Goal: Task Accomplishment & Management: Complete application form

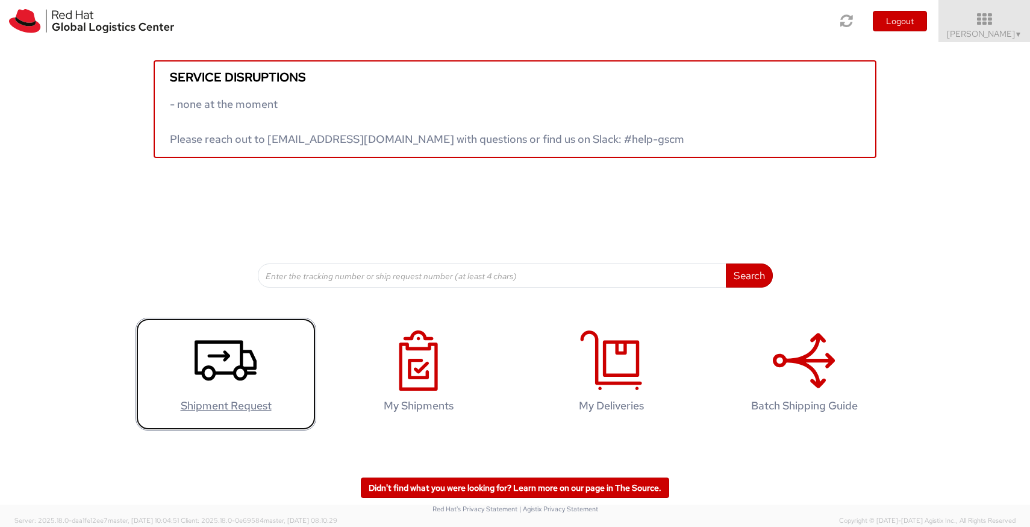
click at [228, 384] on icon at bounding box center [226, 360] width 62 height 60
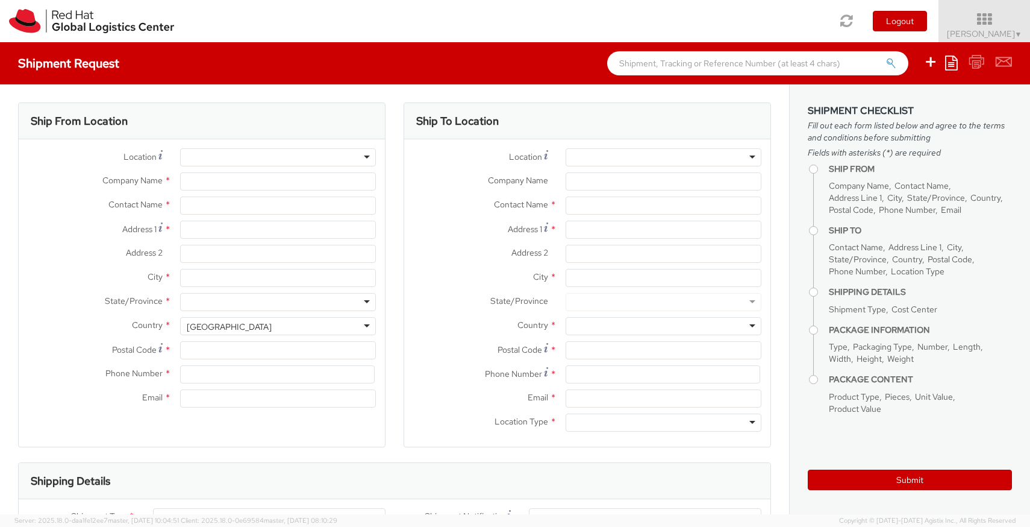
select select "821"
select select
click at [269, 161] on div at bounding box center [278, 157] width 196 height 18
type input "Red Hat, Inc."
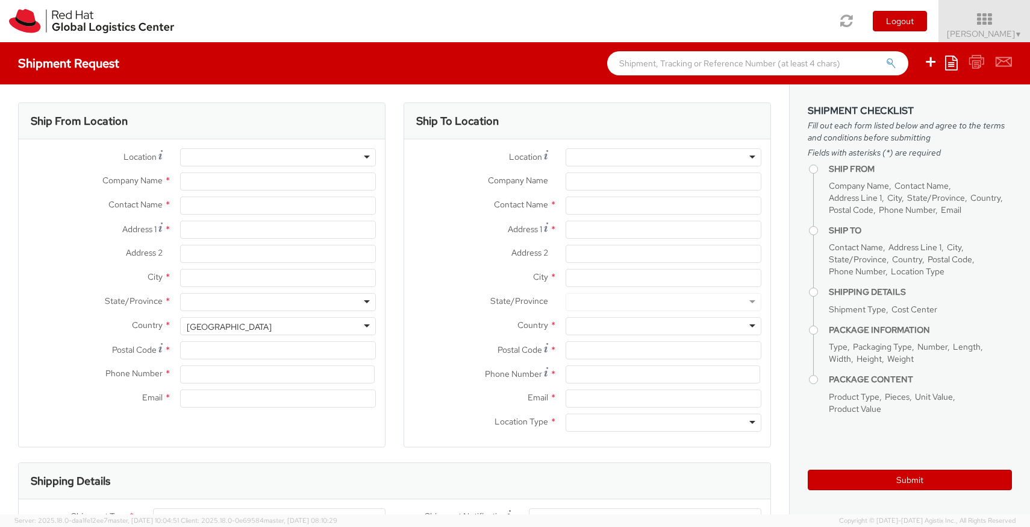
type input "[PERSON_NAME]"
type input "[STREET_ADDRESS]"
type input "RALEIGH"
type input "27601"
type input "[PHONE_NUMBER]"
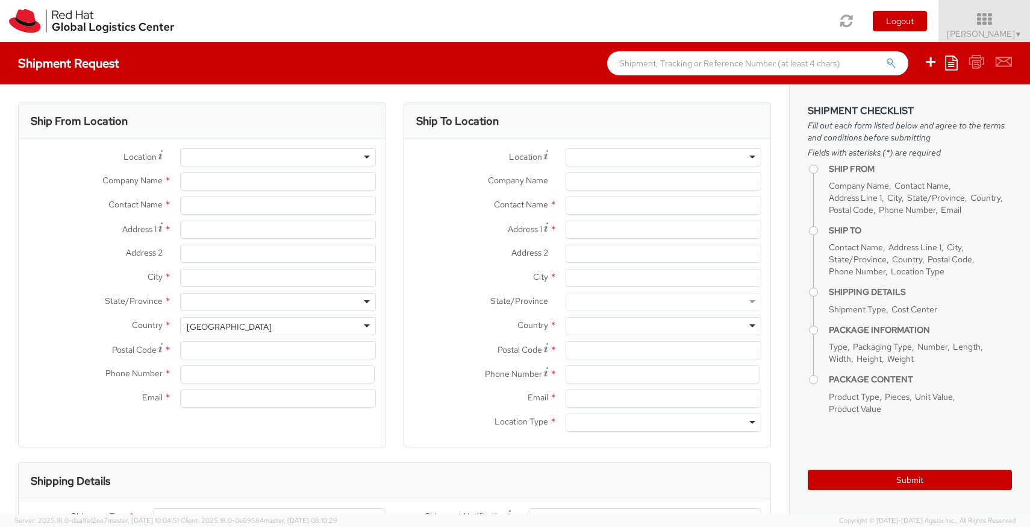
type input "[EMAIL_ADDRESS][DOMAIN_NAME]"
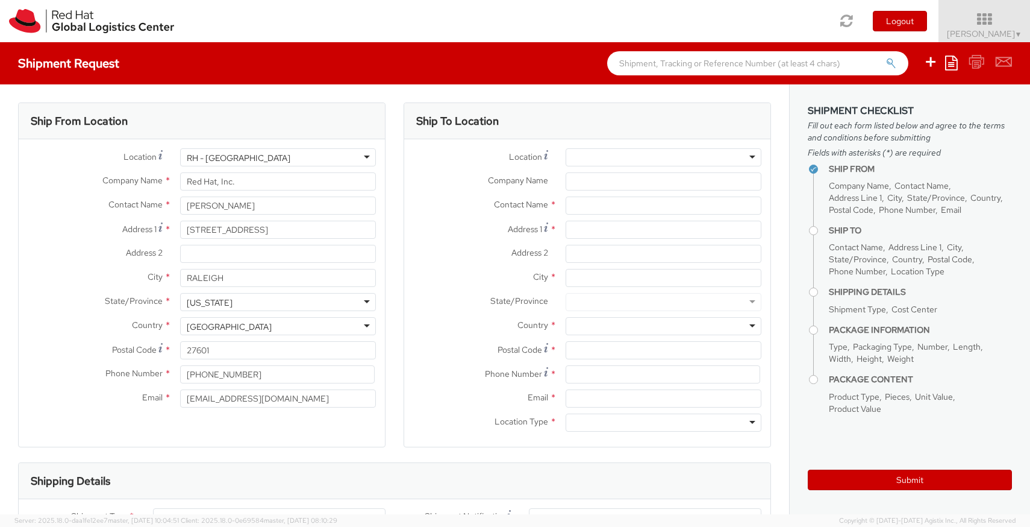
click at [597, 160] on div at bounding box center [664, 157] width 196 height 18
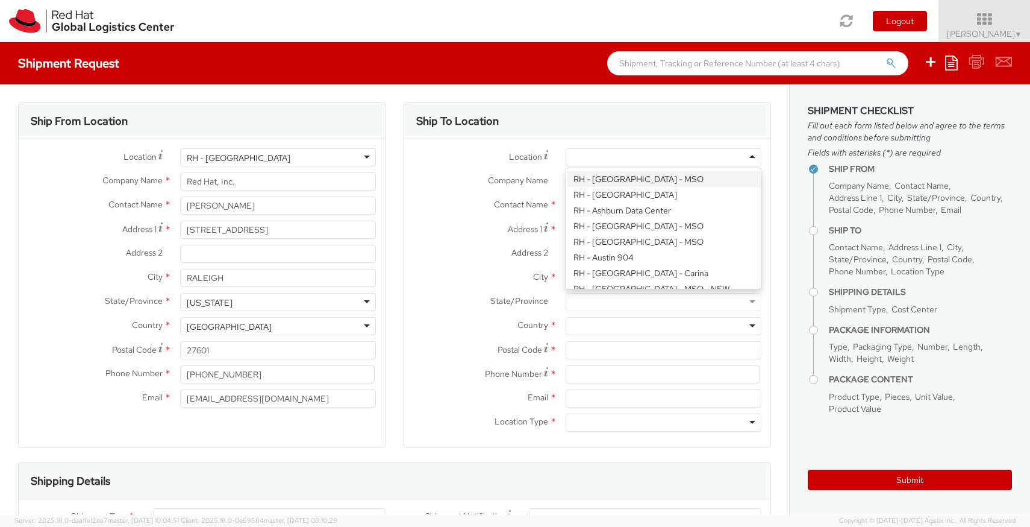
click at [518, 188] on div "Company Name *" at bounding box center [587, 181] width 366 height 18
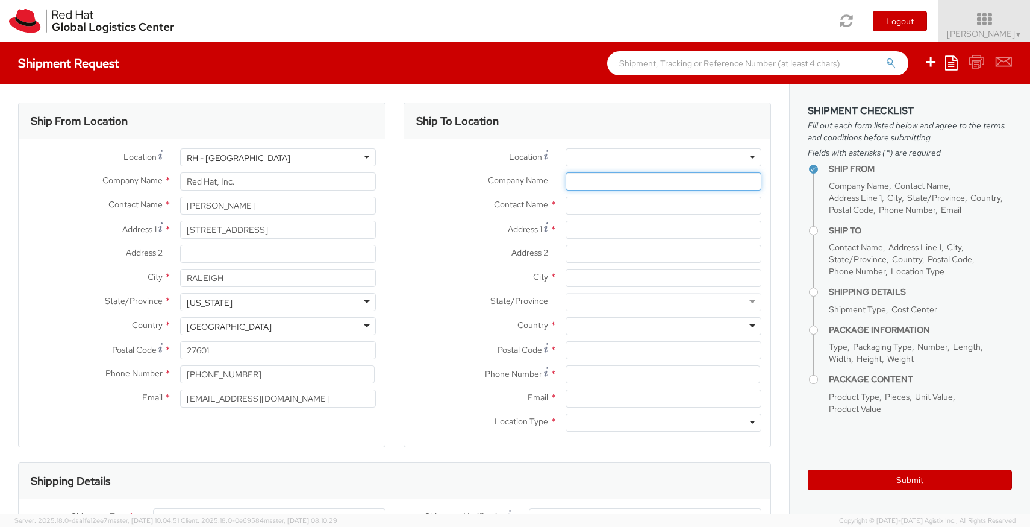
click at [584, 179] on input "Company Name *" at bounding box center [664, 181] width 196 height 18
click at [577, 205] on input "text" at bounding box center [664, 205] width 196 height 18
type input "Mecca Essentials"
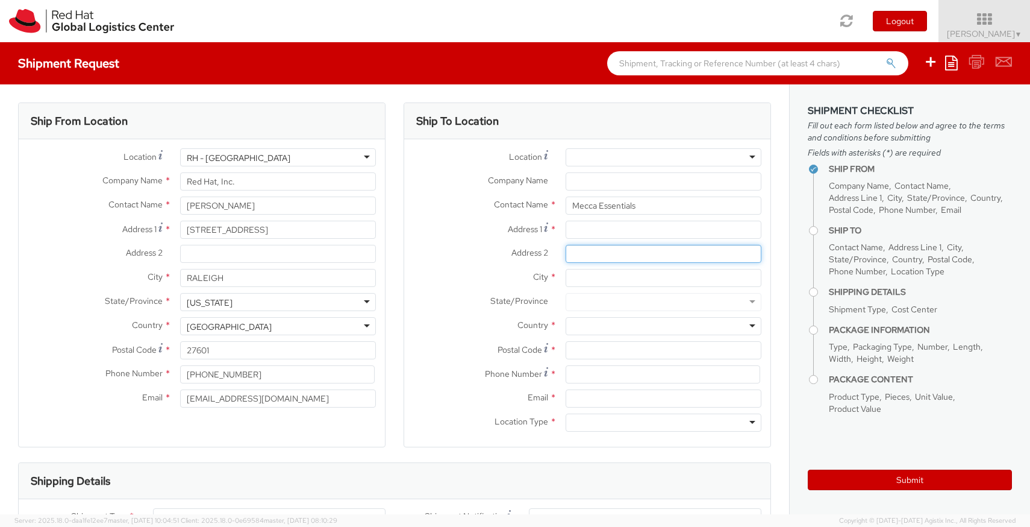
click at [571, 251] on input "Address 2 *" at bounding box center [664, 254] width 196 height 18
click at [604, 233] on input "Address 1 *" at bounding box center [664, 230] width 196 height 18
type input "1507 N Prieur St"
type input "[GEOGRAPHIC_DATA]"
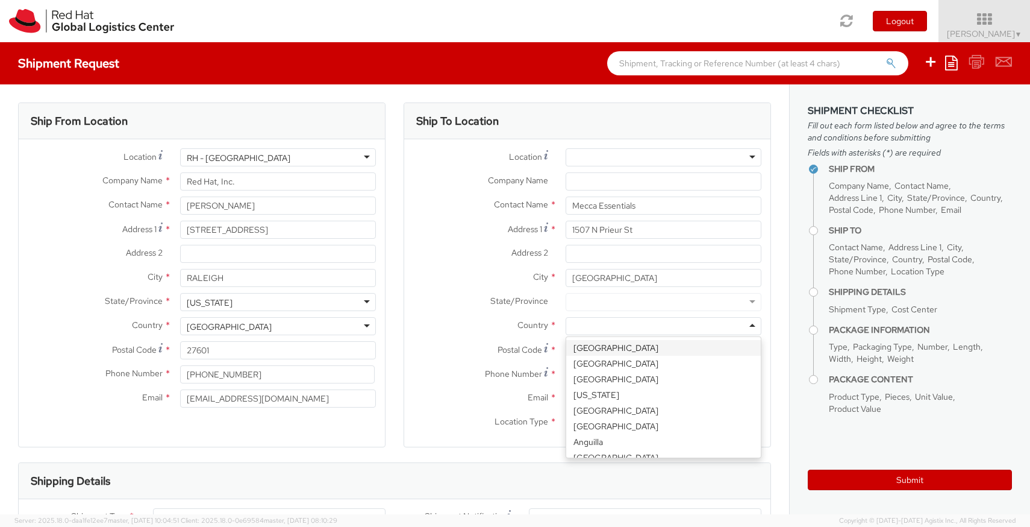
type input "l"
type input "uni"
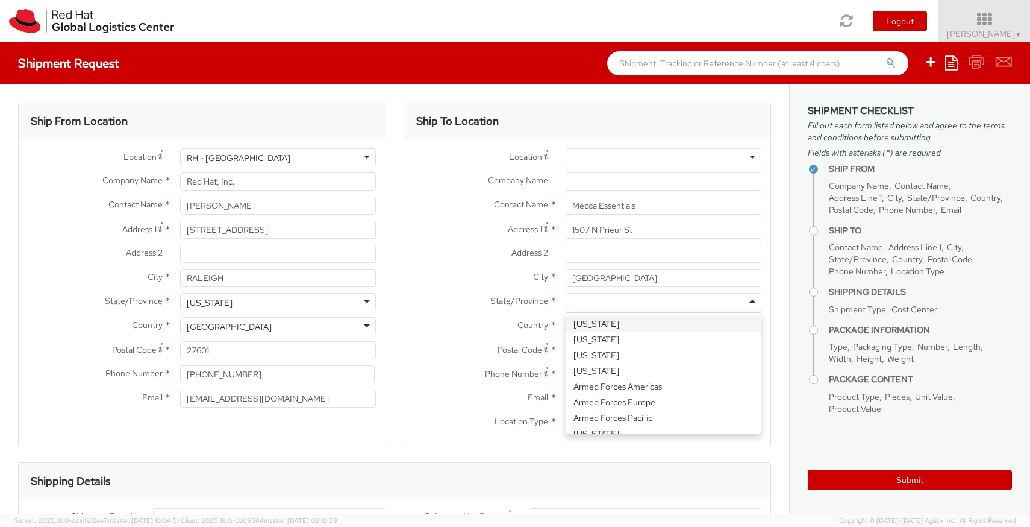
click at [597, 295] on div at bounding box center [664, 302] width 196 height 18
type input "[PERSON_NAME]"
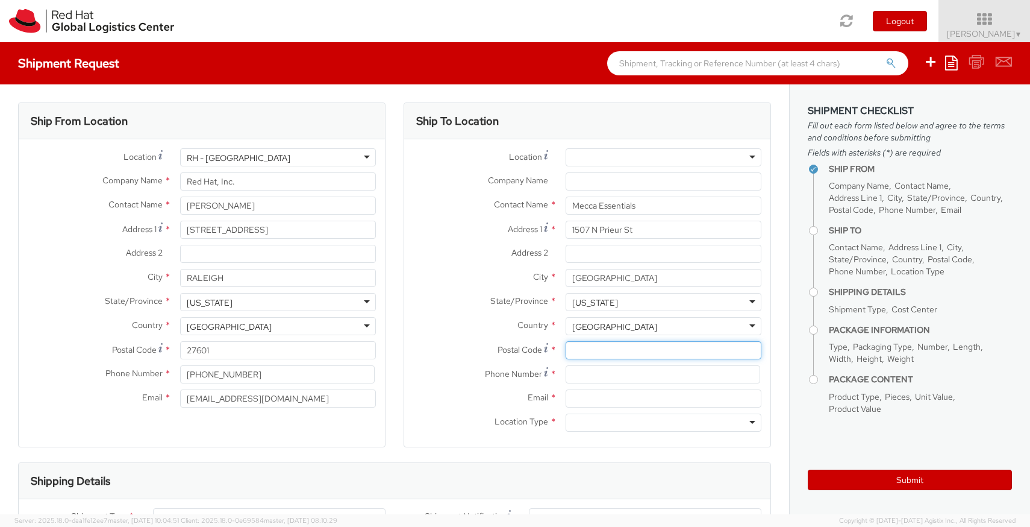
click at [600, 347] on input "Postal Code *" at bounding box center [664, 350] width 196 height 18
type input "70116"
click at [594, 366] on input at bounding box center [663, 374] width 195 height 18
type input "9198244762"
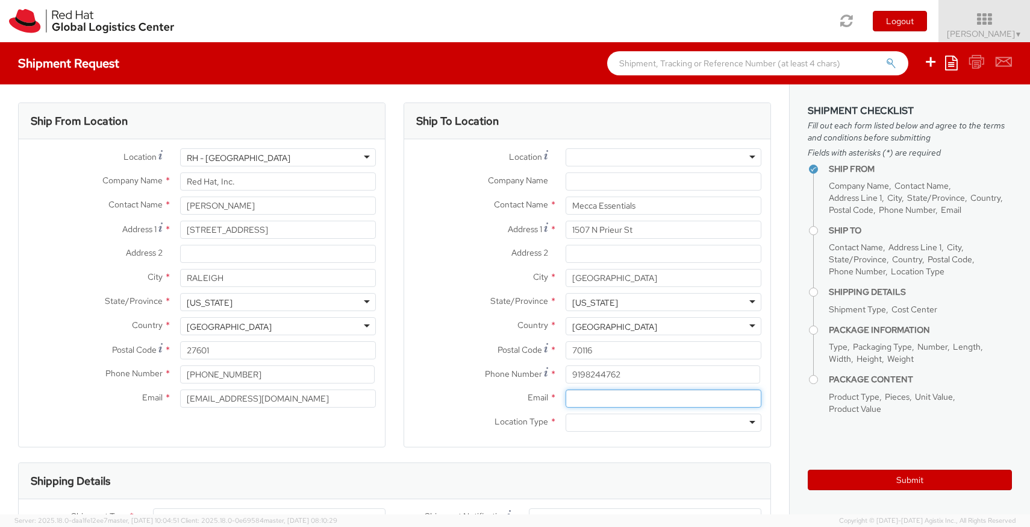
type input "[EMAIL_ADDRESS][DOMAIN_NAME]"
click at [603, 424] on div at bounding box center [664, 422] width 196 height 18
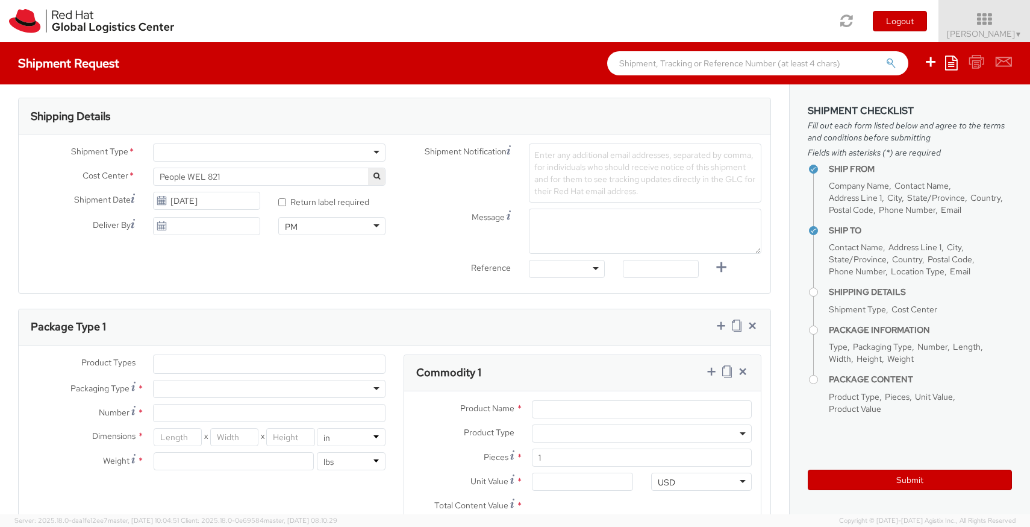
scroll to position [366, 0]
click at [285, 159] on div at bounding box center [269, 151] width 233 height 18
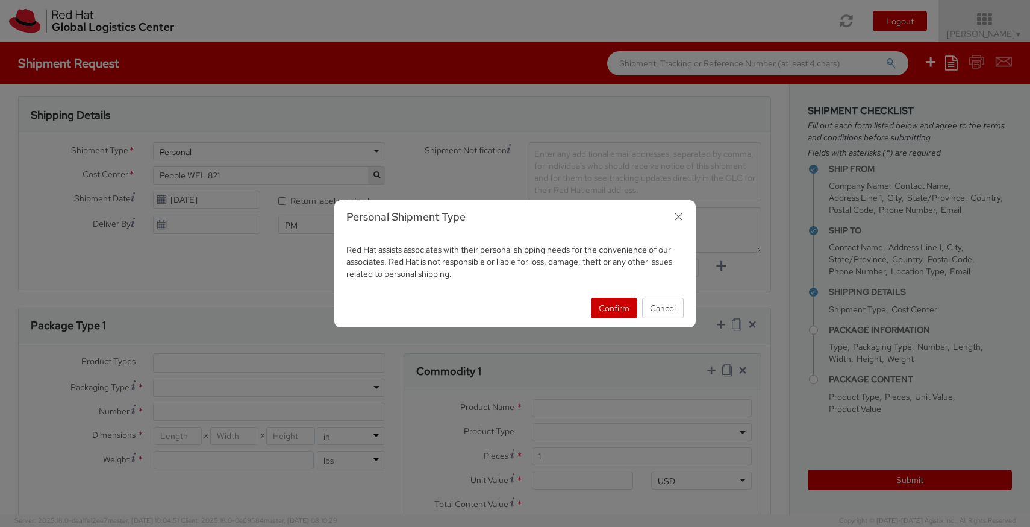
select select "900"
click at [601, 313] on button "Confirm" at bounding box center [614, 308] width 46 height 20
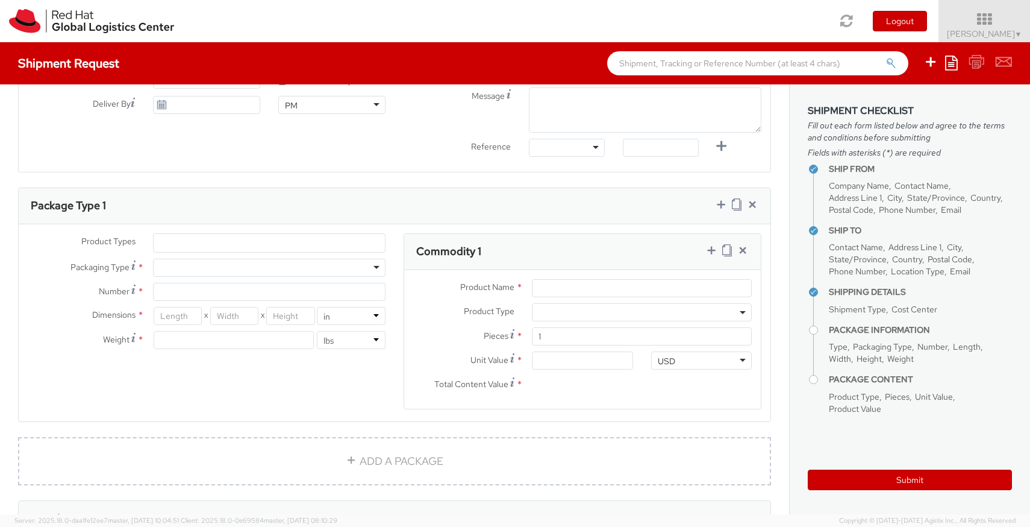
scroll to position [492, 0]
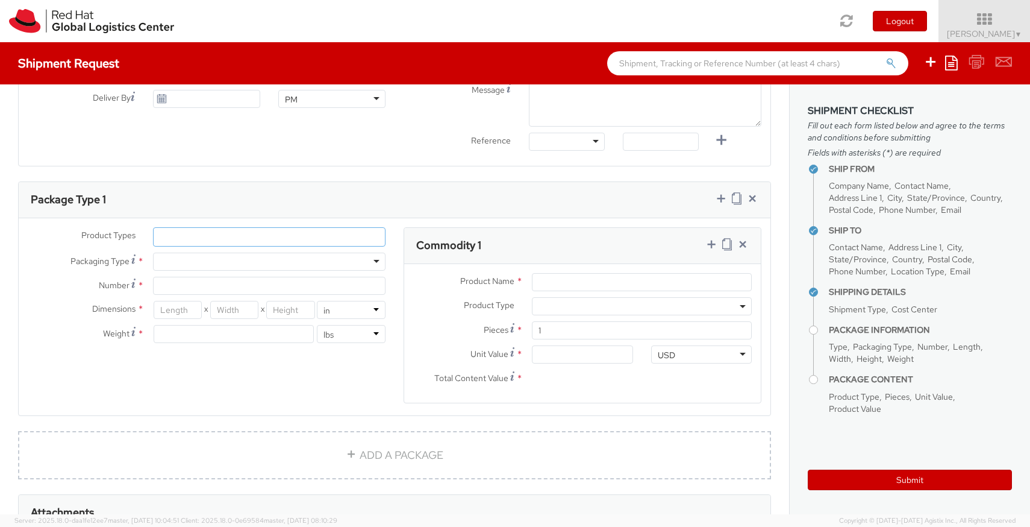
click at [293, 236] on ul at bounding box center [269, 237] width 231 height 18
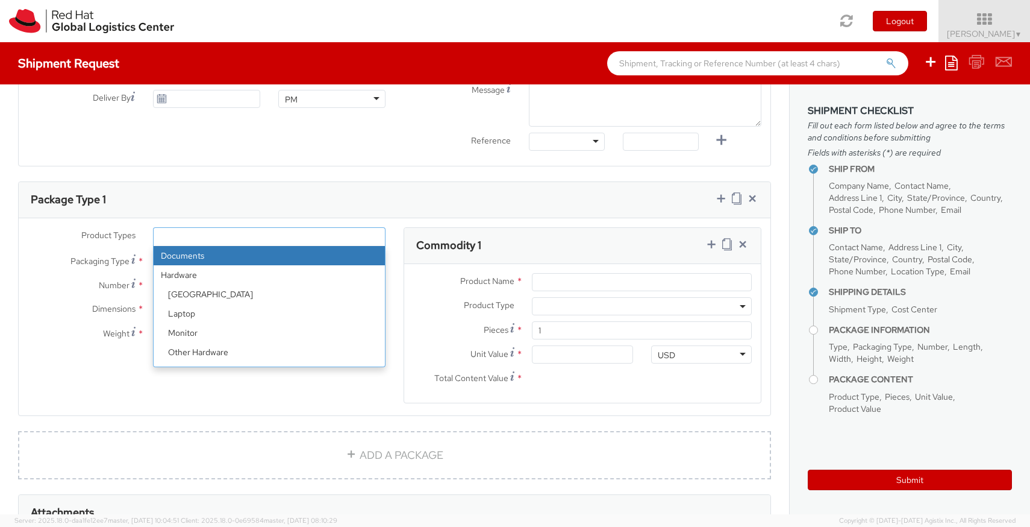
click at [293, 236] on ul at bounding box center [269, 237] width 231 height 18
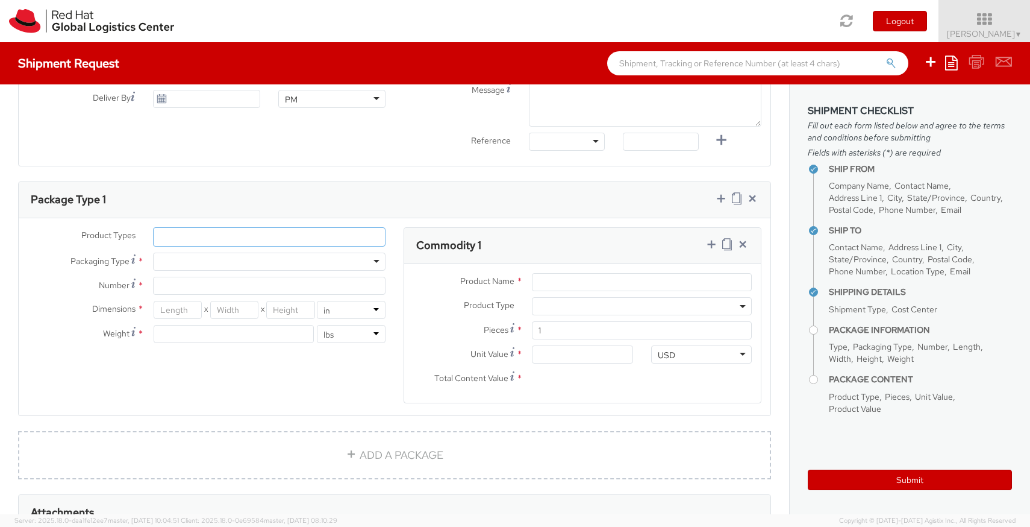
click at [293, 236] on ul at bounding box center [269, 237] width 231 height 18
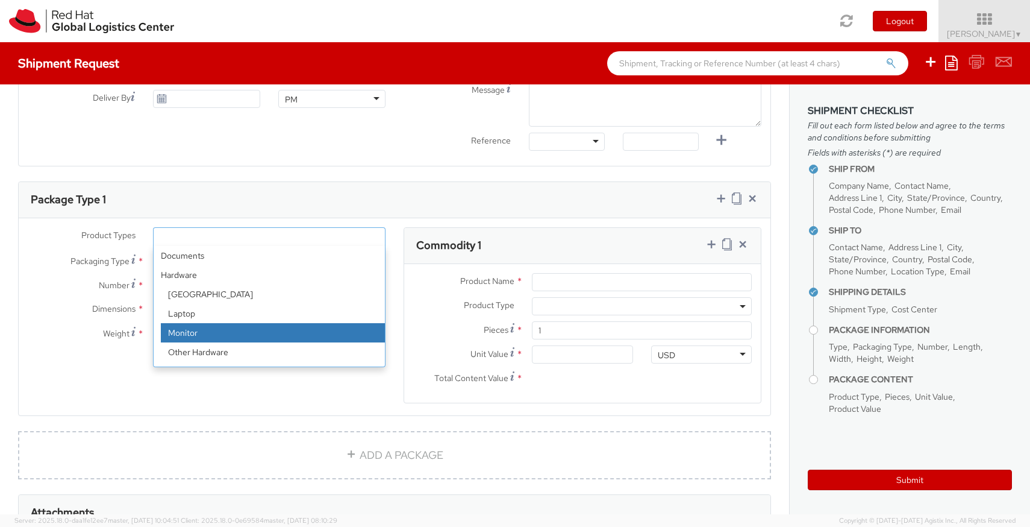
scroll to position [53, 0]
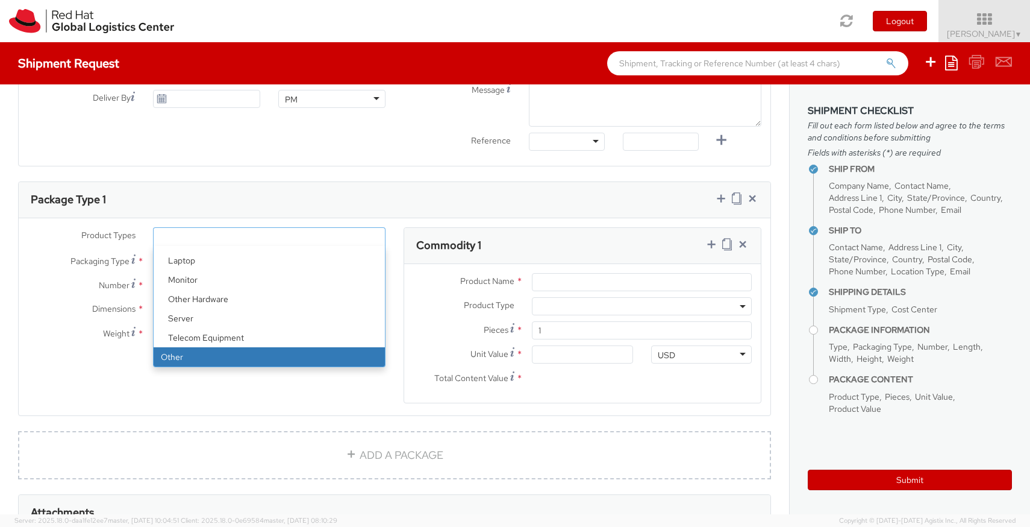
select select "OTHER"
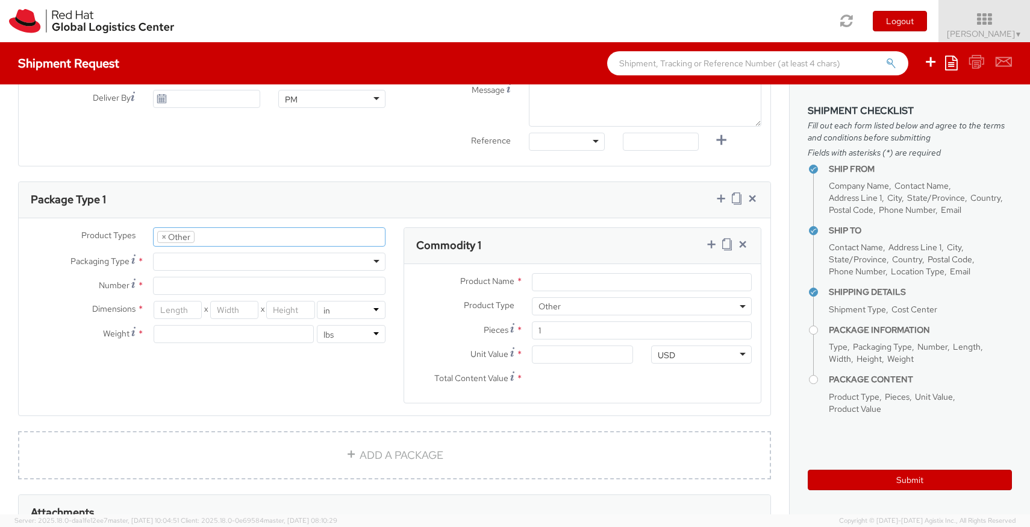
drag, startPoint x: 233, startPoint y: 274, endPoint x: 233, endPoint y: 263, distance: 10.8
click at [233, 274] on div "Product Types * Documents Docking Station Laptop Monitor Other Hardware Server …" at bounding box center [207, 291] width 376 height 128
click at [233, 263] on div at bounding box center [269, 261] width 233 height 18
click at [223, 283] on input "Number *" at bounding box center [269, 286] width 233 height 18
type input "1"
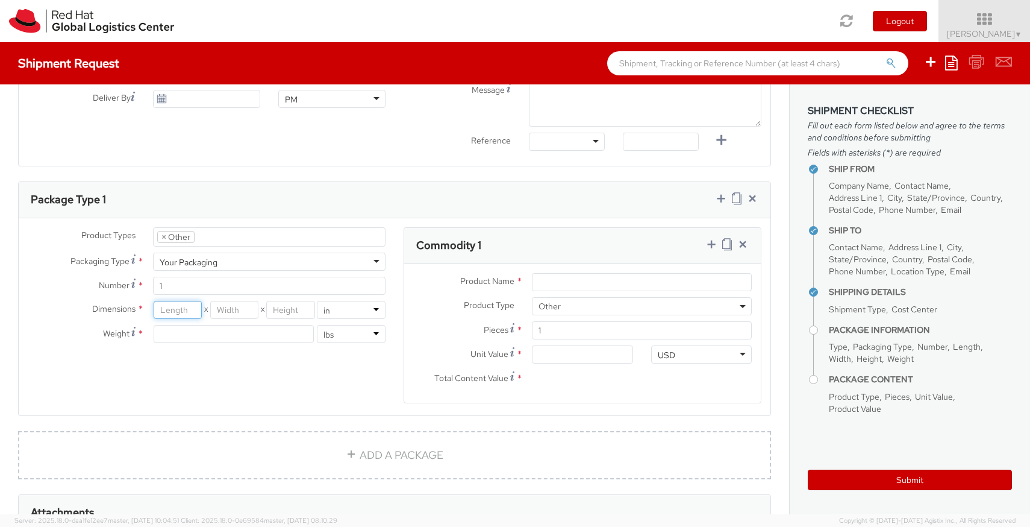
click at [180, 315] on input "number" at bounding box center [178, 310] width 48 height 18
type input "18.7"
click at [247, 313] on input "number" at bounding box center [234, 310] width 48 height 18
type input "14"
click at [287, 312] on input "number" at bounding box center [290, 310] width 48 height 18
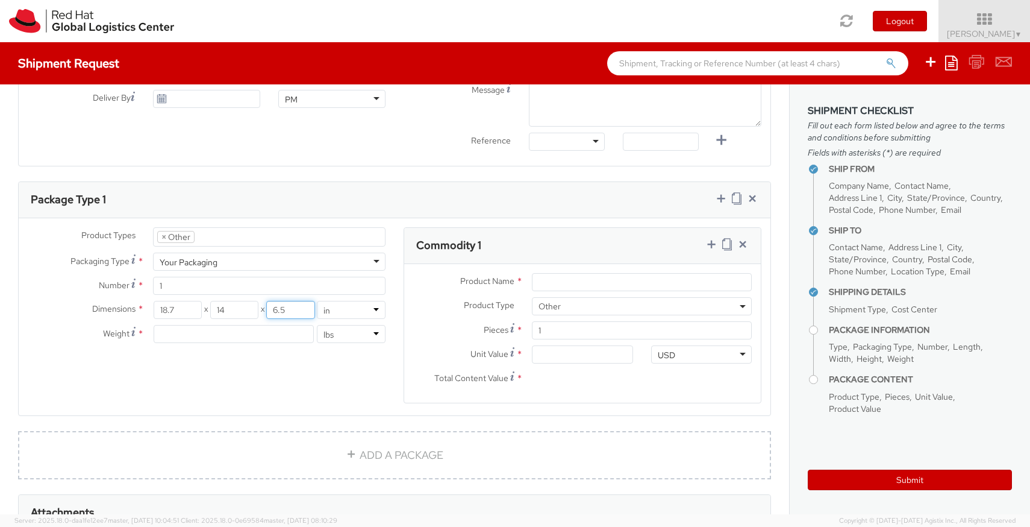
type input "6.5"
click at [248, 334] on input "number" at bounding box center [234, 334] width 160 height 18
type input "7"
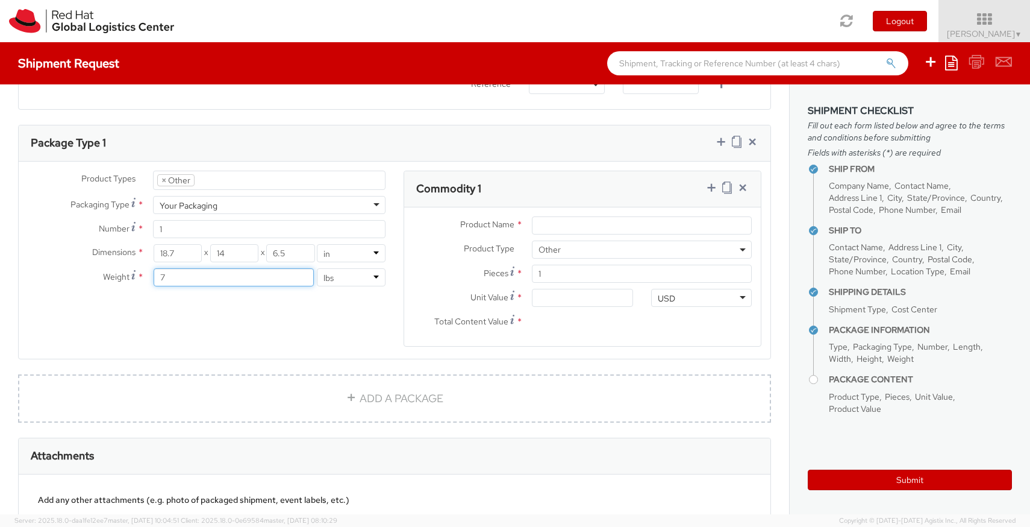
scroll to position [516, 0]
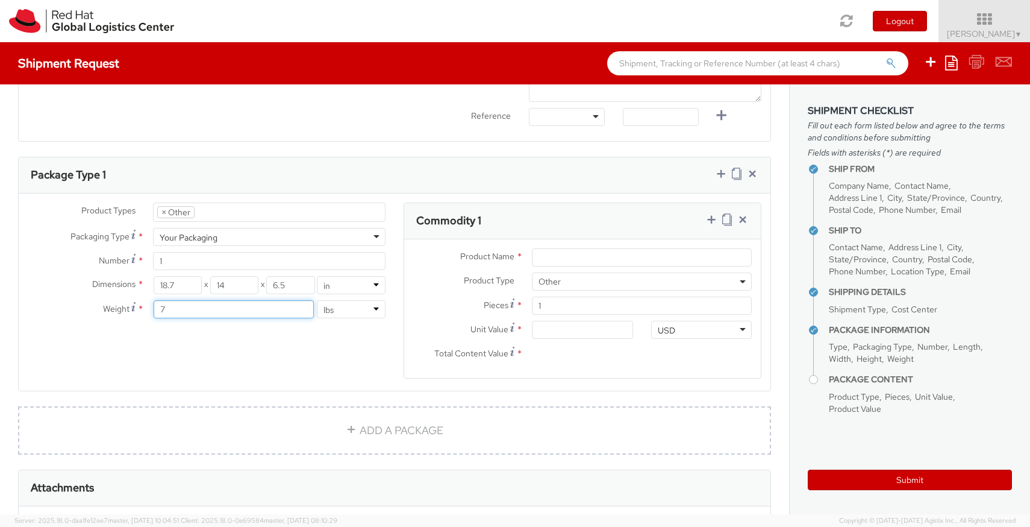
type input "7"
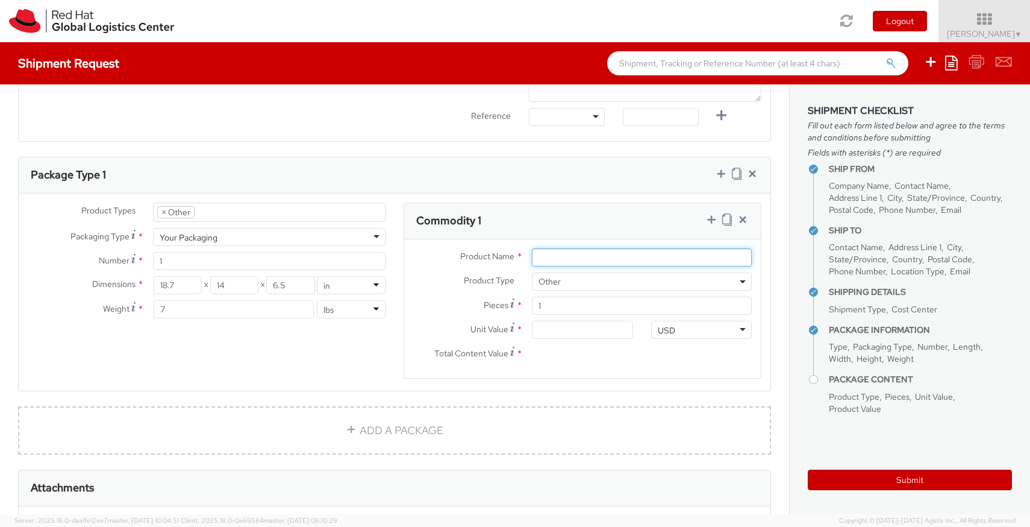
click at [587, 257] on input "Product Name *" at bounding box center [642, 257] width 220 height 18
type input "Jars"
click at [595, 334] on input "Unit Value *" at bounding box center [582, 330] width 101 height 18
type input "1.00"
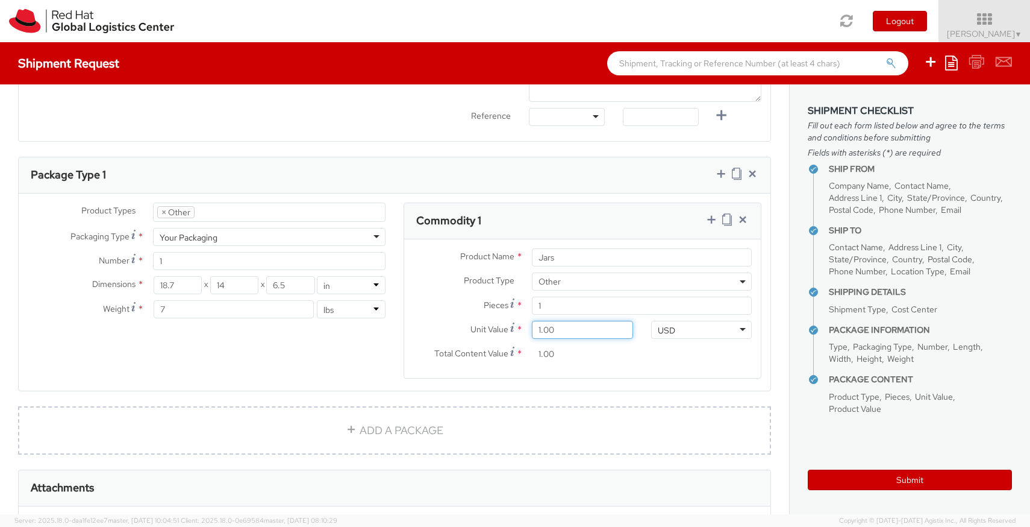
type input "0.00"
type input "5.00"
type input "50.00"
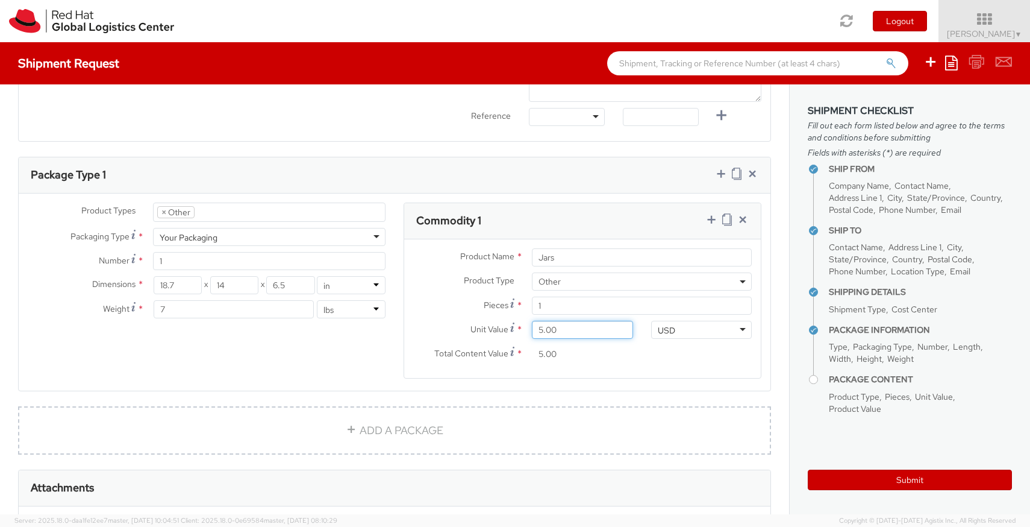
type input "50.00"
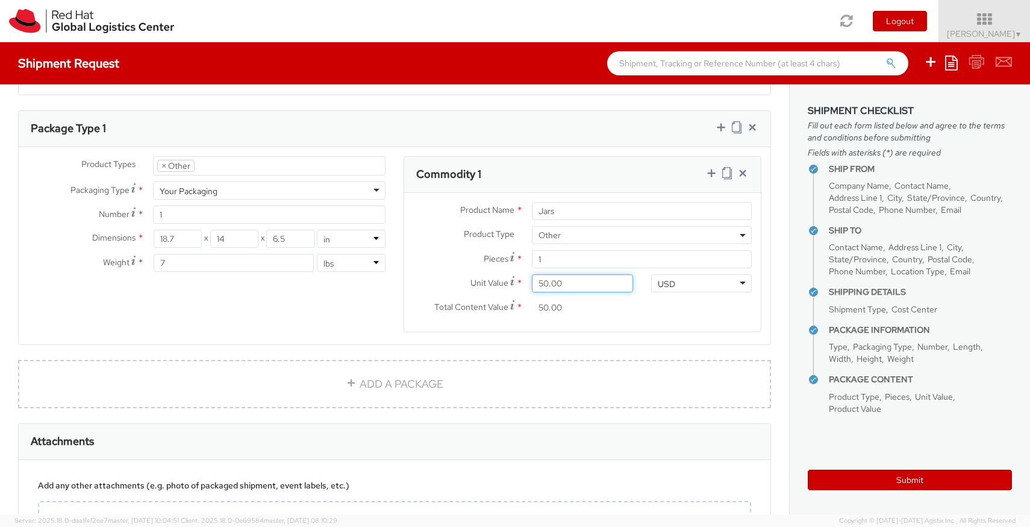
scroll to position [668, 0]
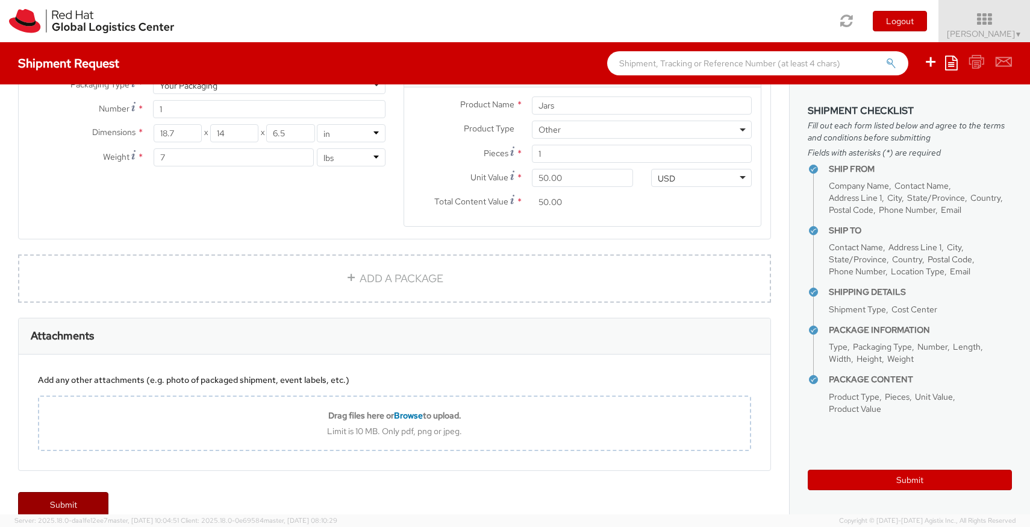
click at [72, 500] on link "Submit" at bounding box center [63, 504] width 90 height 24
type input "Mecca Essentials"
